Goal: Task Accomplishment & Management: Manage account settings

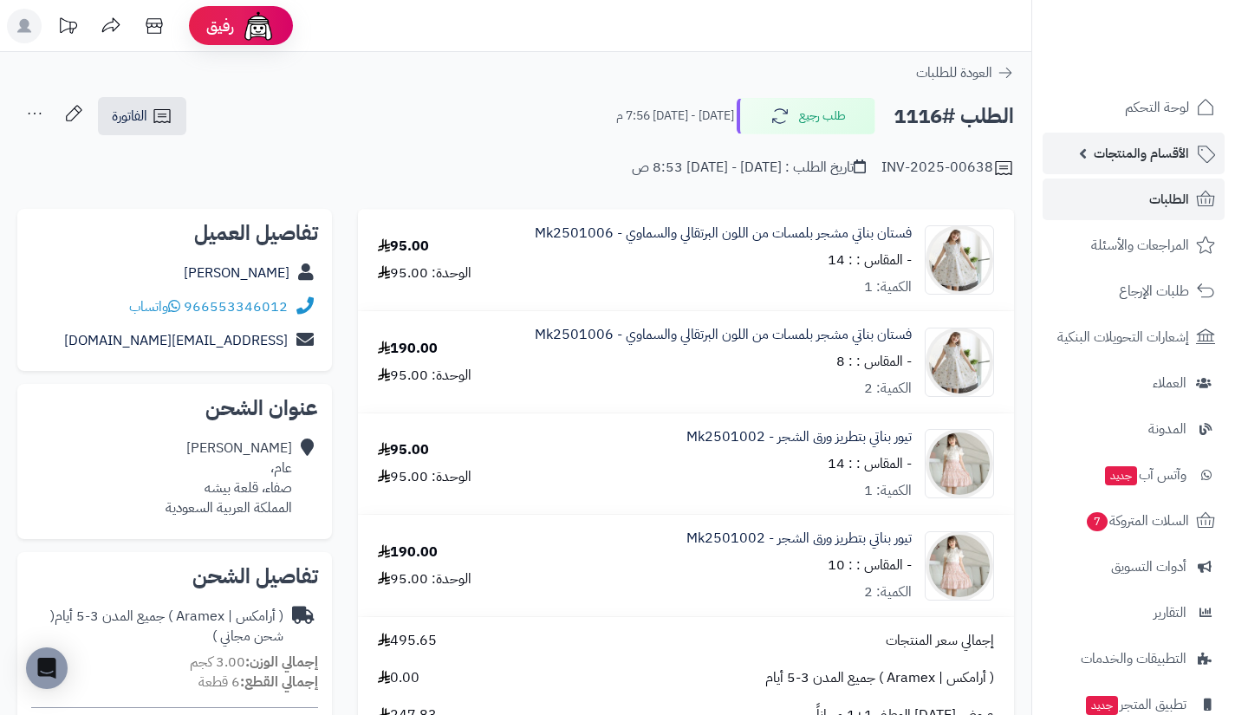
scroll to position [649, 0]
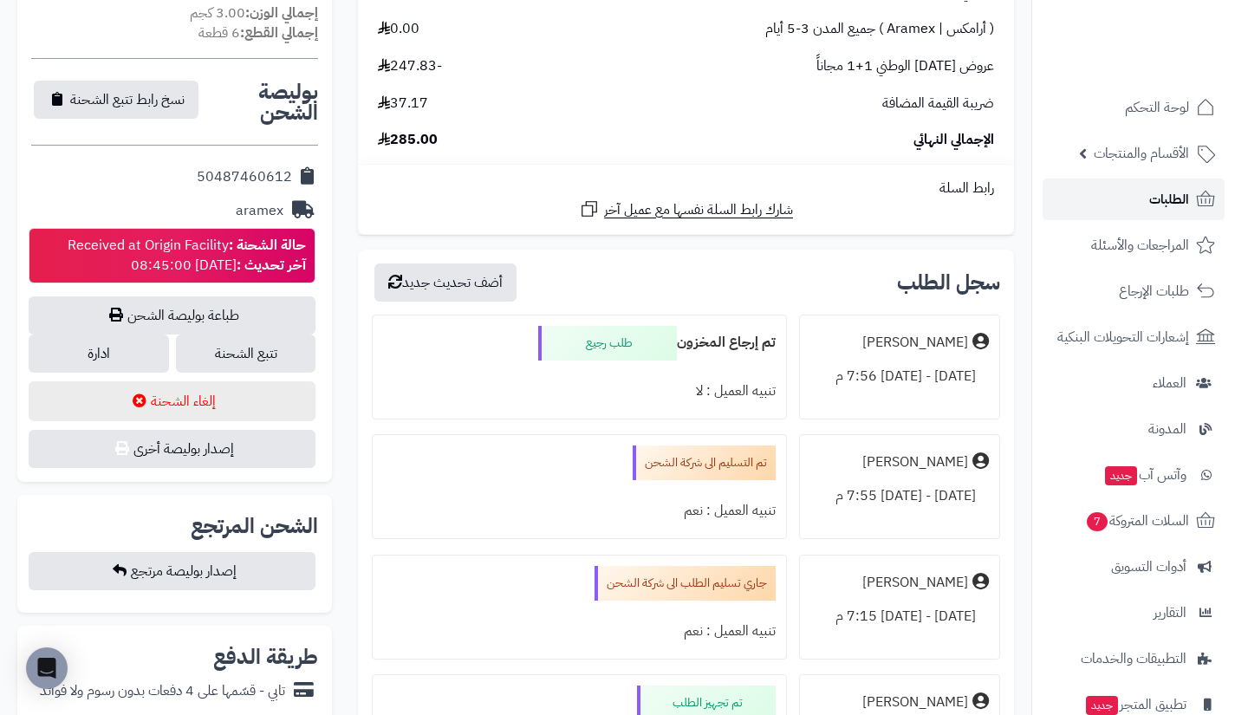
click at [1132, 207] on link "الطلبات" at bounding box center [1134, 200] width 182 height 42
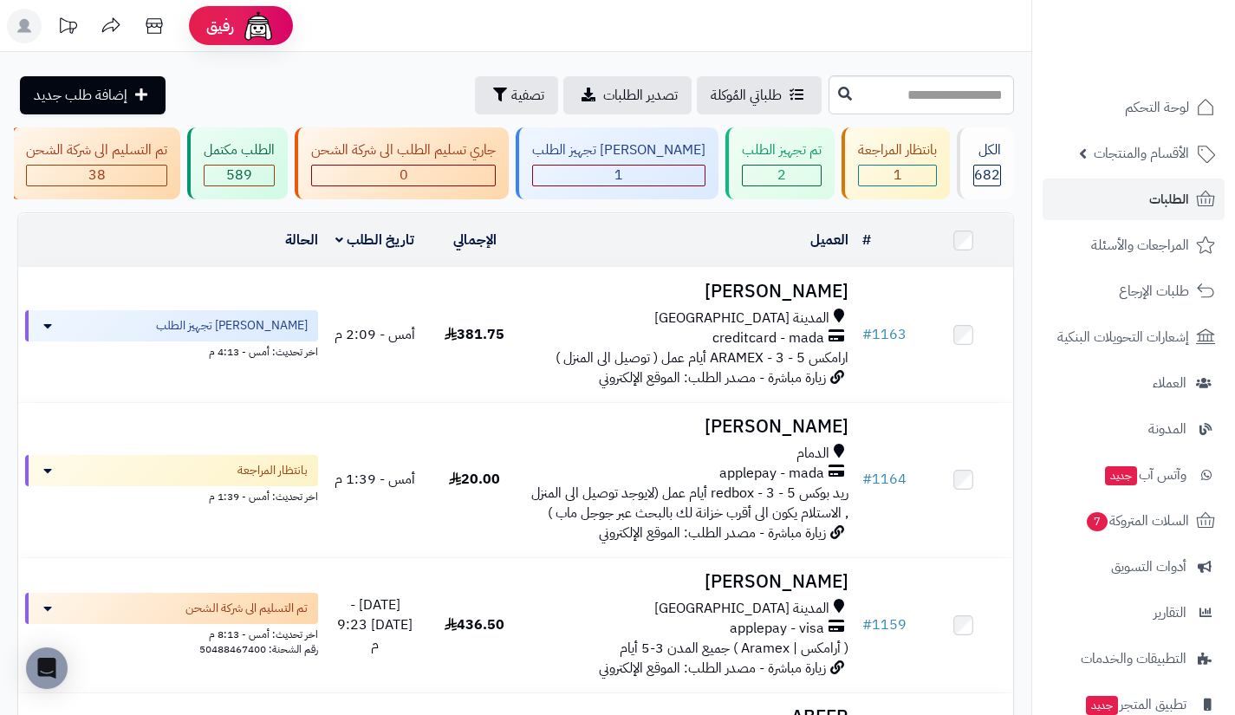
scroll to position [0, -265]
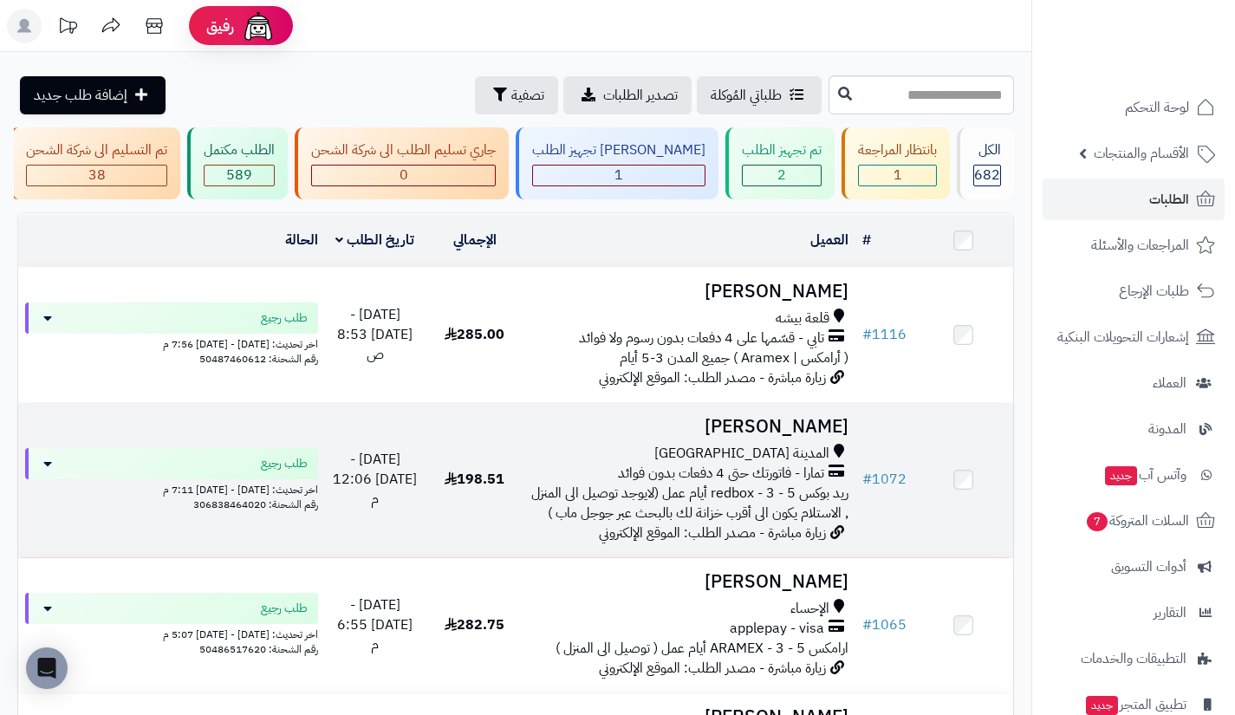
click at [685, 484] on span "تمارا - فاتورتك حتى 4 دفعات بدون فوائد" at bounding box center [721, 474] width 206 height 20
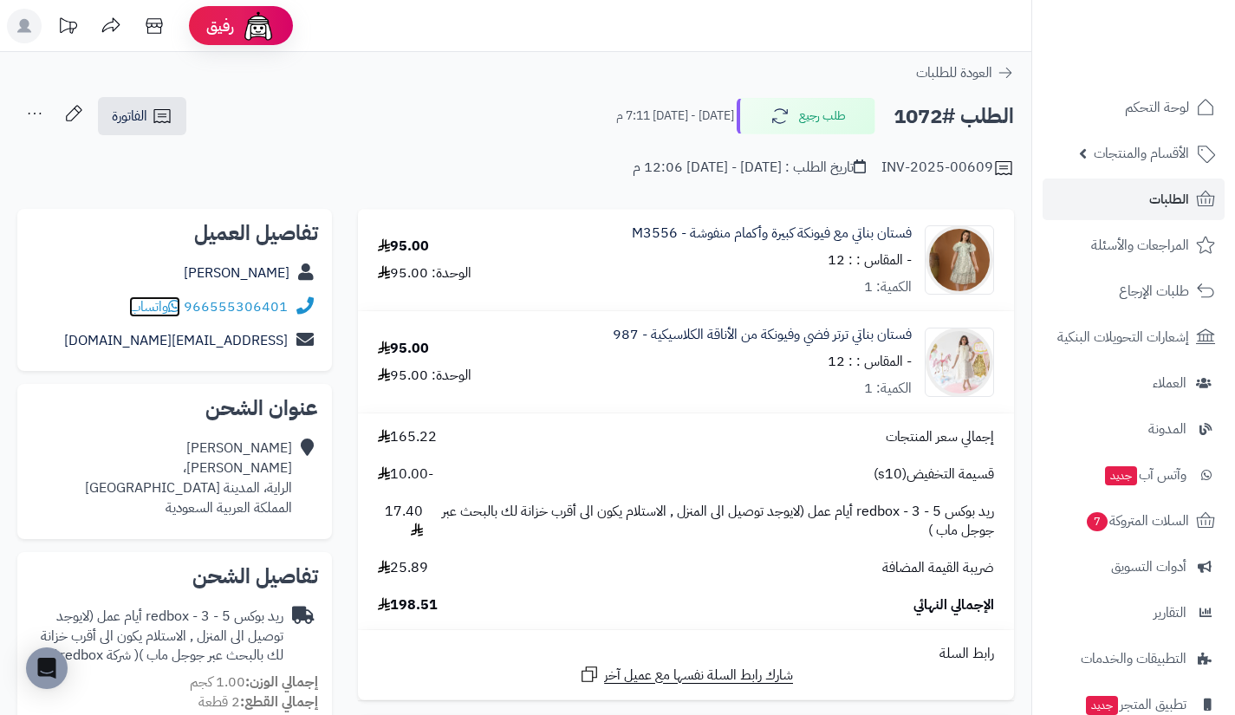
click at [149, 302] on span "واتساب" at bounding box center [154, 306] width 51 height 21
click at [1129, 199] on link "الطلبات" at bounding box center [1134, 200] width 182 height 42
